Goal: Task Accomplishment & Management: Manage account settings

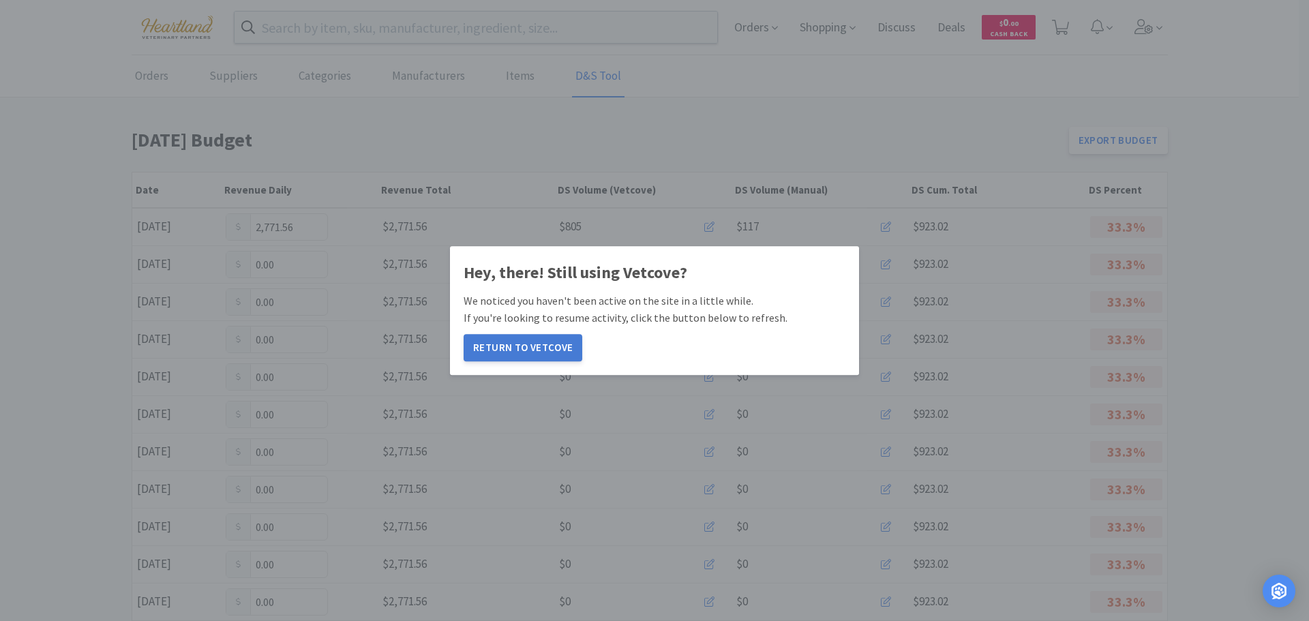
click at [531, 340] on button "Return to Vetcove" at bounding box center [522, 347] width 119 height 27
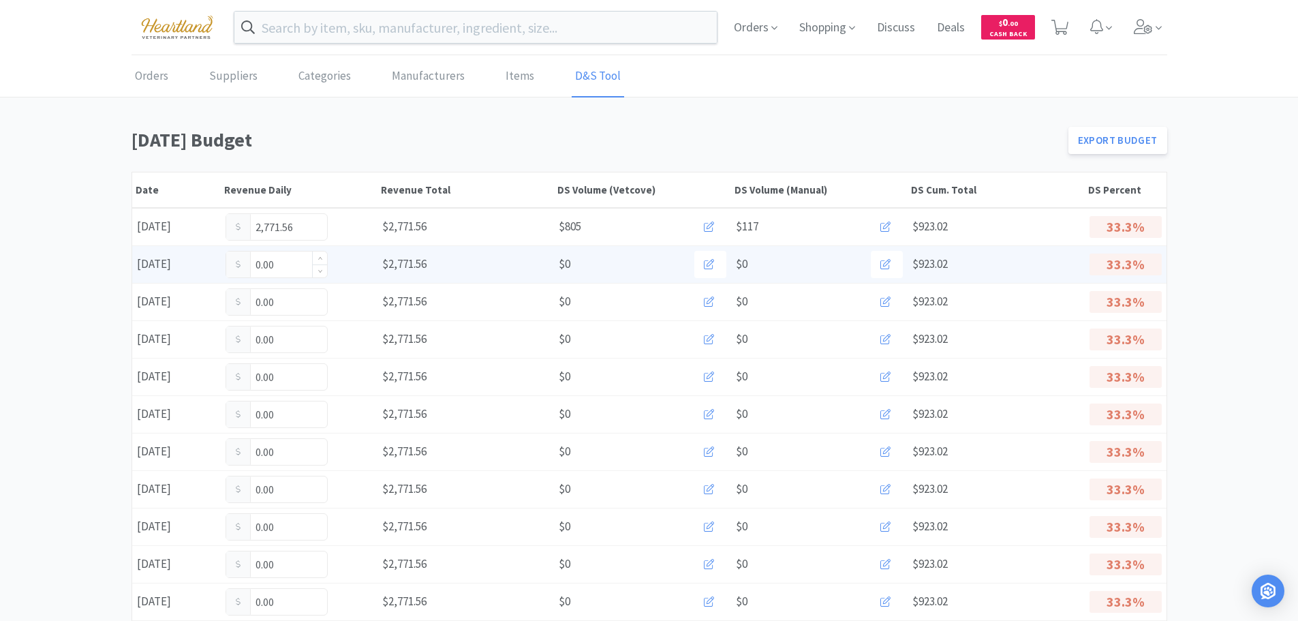
click at [294, 270] on input "0.00" at bounding box center [276, 265] width 101 height 26
type input "0"
type input "501.00"
